Goal: Task Accomplishment & Management: Manage account settings

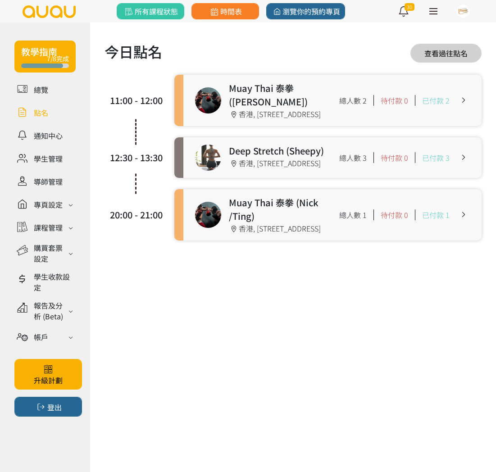
click at [218, 117] on link at bounding box center [332, 100] width 298 height 51
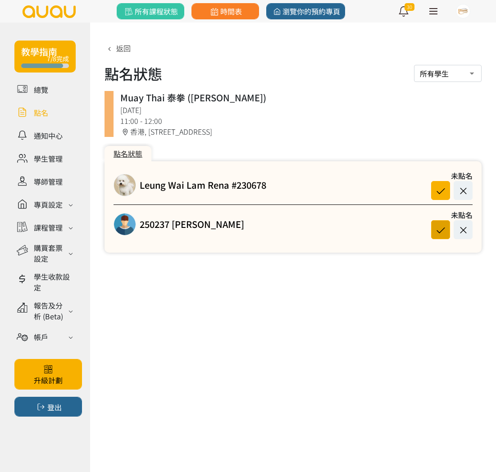
click at [435, 228] on icon at bounding box center [440, 230] width 17 height 12
click at [462, 185] on icon at bounding box center [462, 191] width 17 height 12
click at [190, 187] on link "Leung Wai Lam Rena #230678" at bounding box center [203, 185] width 127 height 14
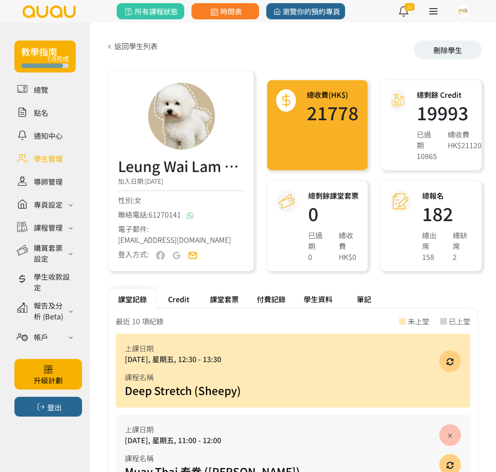
click at [187, 296] on div "Credit" at bounding box center [178, 299] width 45 height 20
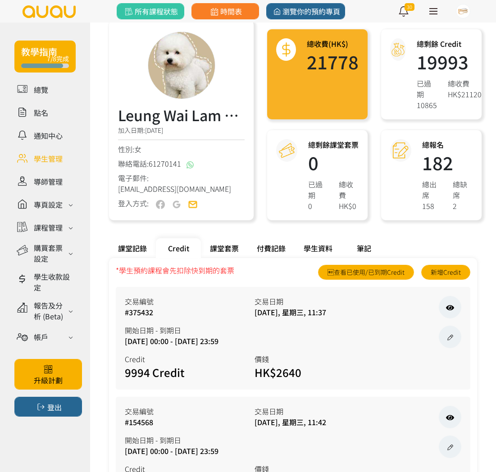
scroll to position [106, 0]
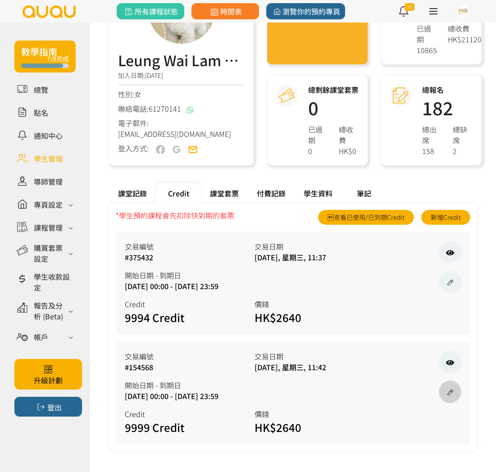
click at [449, 395] on icon at bounding box center [450, 392] width 10 height 7
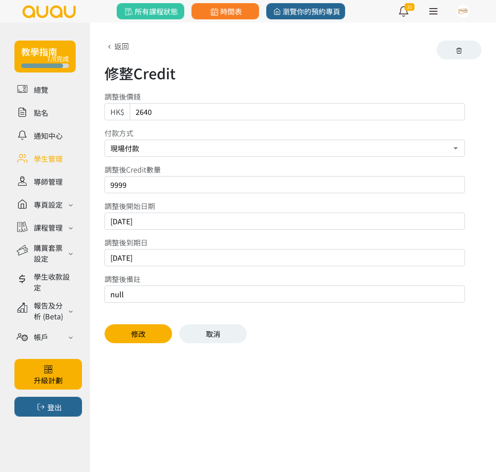
drag, startPoint x: 163, startPoint y: 260, endPoint x: 140, endPoint y: 262, distance: 23.5
click at [140, 262] on input "[DATE]" at bounding box center [284, 257] width 360 height 17
type input "2026/01/23"
click at [151, 332] on button "修改" at bounding box center [138, 333] width 68 height 19
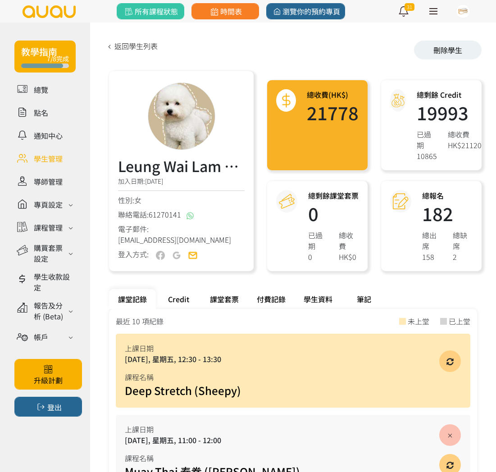
click at [170, 300] on div "Credit" at bounding box center [178, 299] width 45 height 20
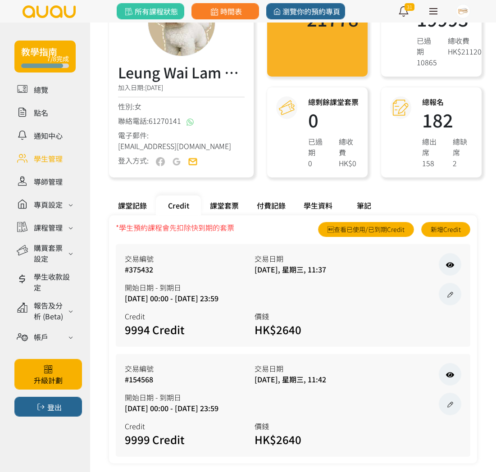
scroll to position [97, 0]
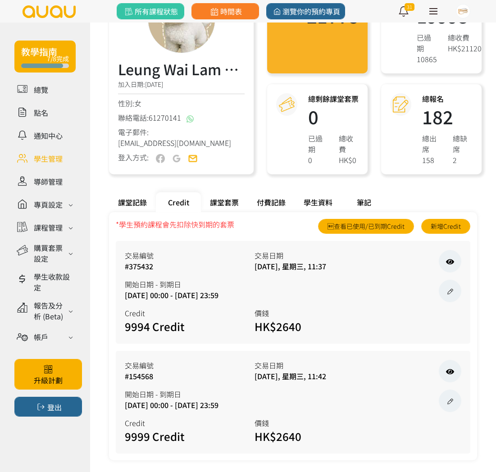
click at [127, 200] on div "課堂記錄" at bounding box center [132, 202] width 47 height 20
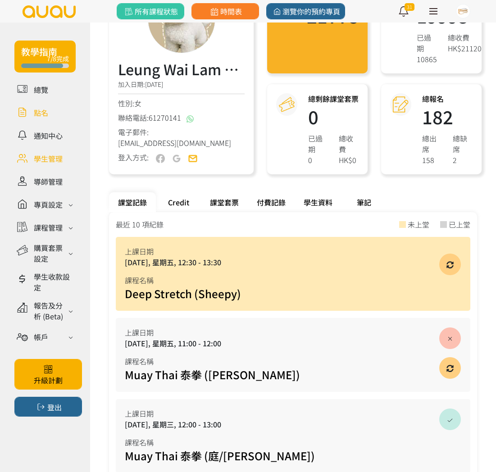
click at [38, 110] on link at bounding box center [44, 112] width 61 height 16
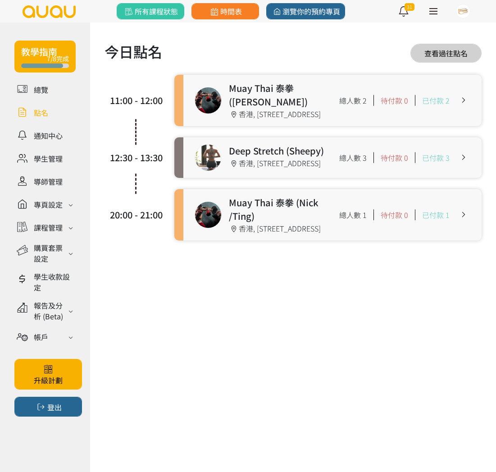
click at [311, 123] on link at bounding box center [332, 100] width 298 height 51
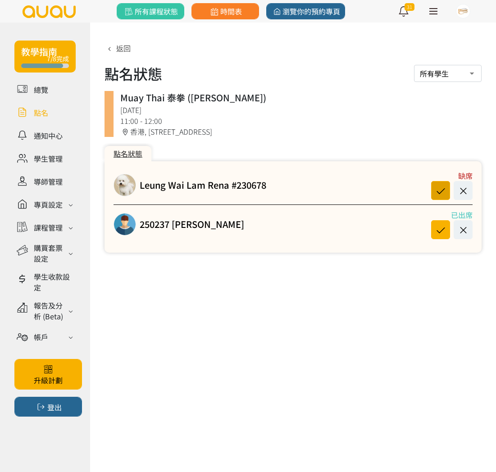
click at [444, 191] on icon at bounding box center [440, 191] width 17 height 12
click at [170, 188] on link "Leung Wai Lam Rena #230678" at bounding box center [203, 185] width 127 height 14
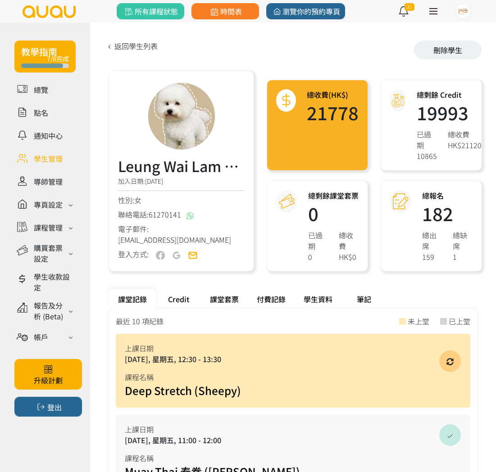
click at [190, 298] on div "Credit" at bounding box center [178, 299] width 45 height 20
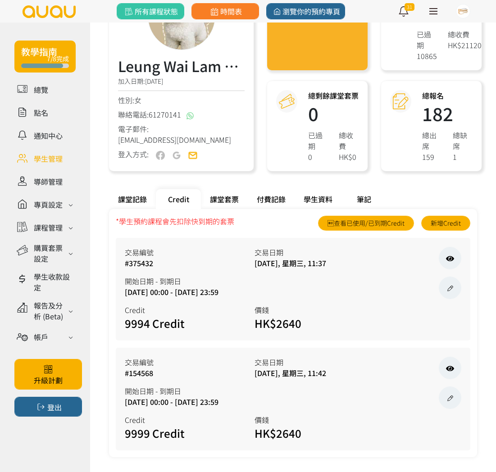
scroll to position [106, 0]
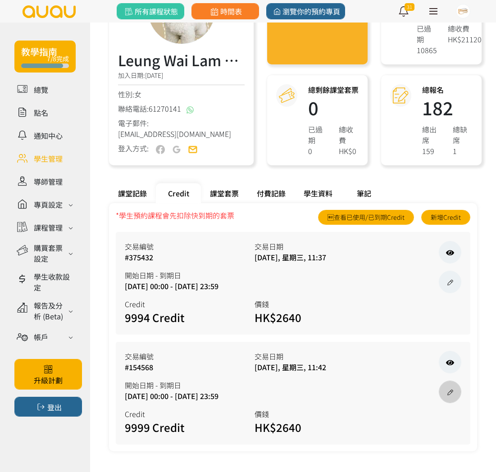
click at [446, 389] on icon at bounding box center [450, 392] width 10 height 7
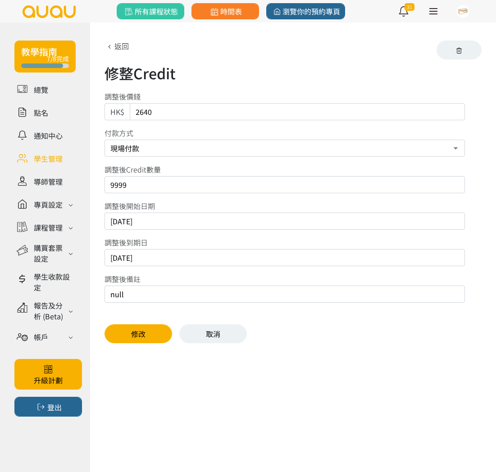
click at [175, 261] on input "2026/01/23" at bounding box center [284, 257] width 360 height 17
type input "2026/01/30"
click at [129, 327] on button "修改" at bounding box center [138, 333] width 68 height 19
